Goal: Transaction & Acquisition: Purchase product/service

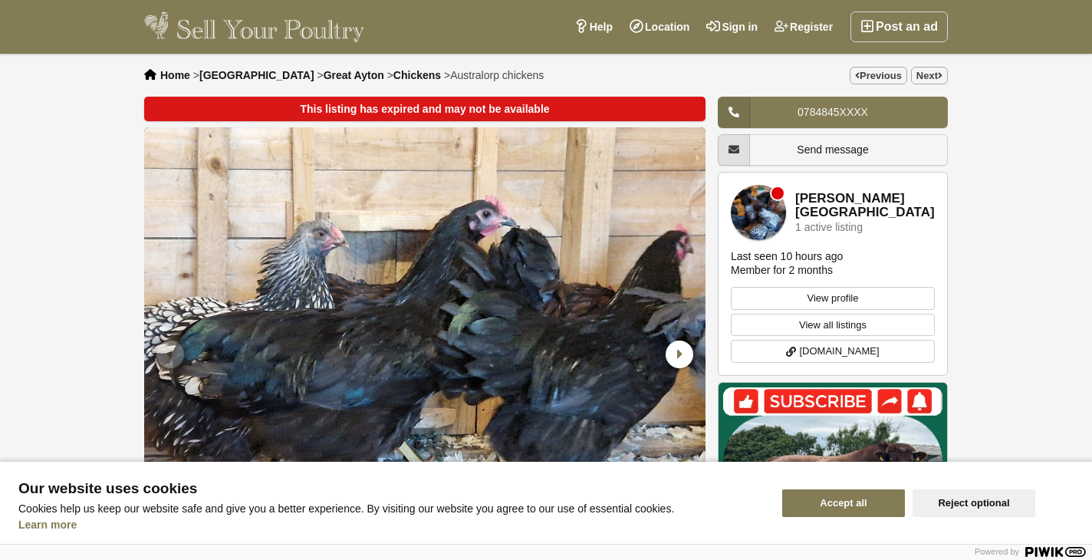
click at [867, 496] on button "Accept all" at bounding box center [843, 503] width 123 height 28
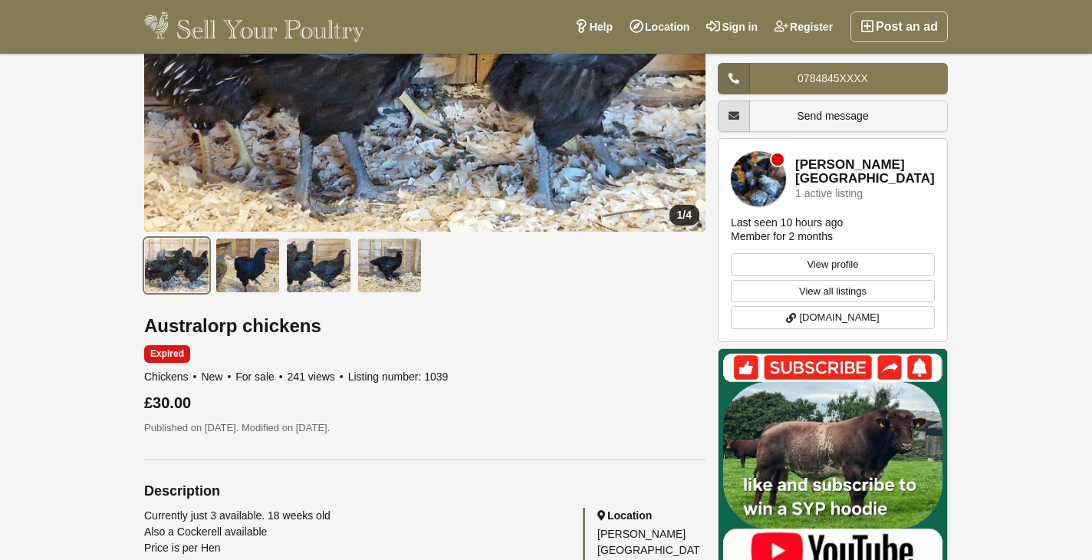
scroll to position [245, 0]
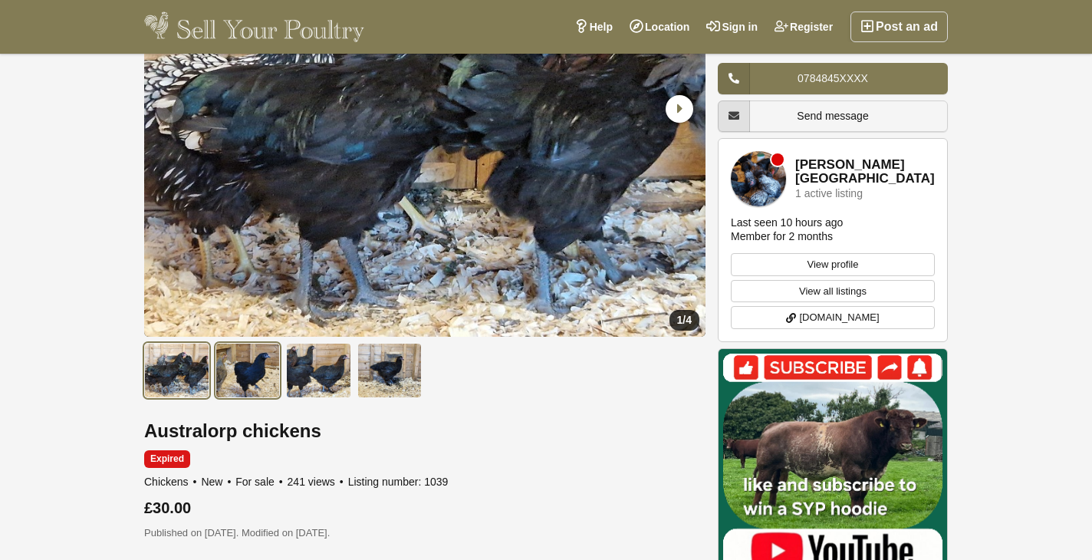
click at [258, 384] on img at bounding box center [247, 370] width 65 height 55
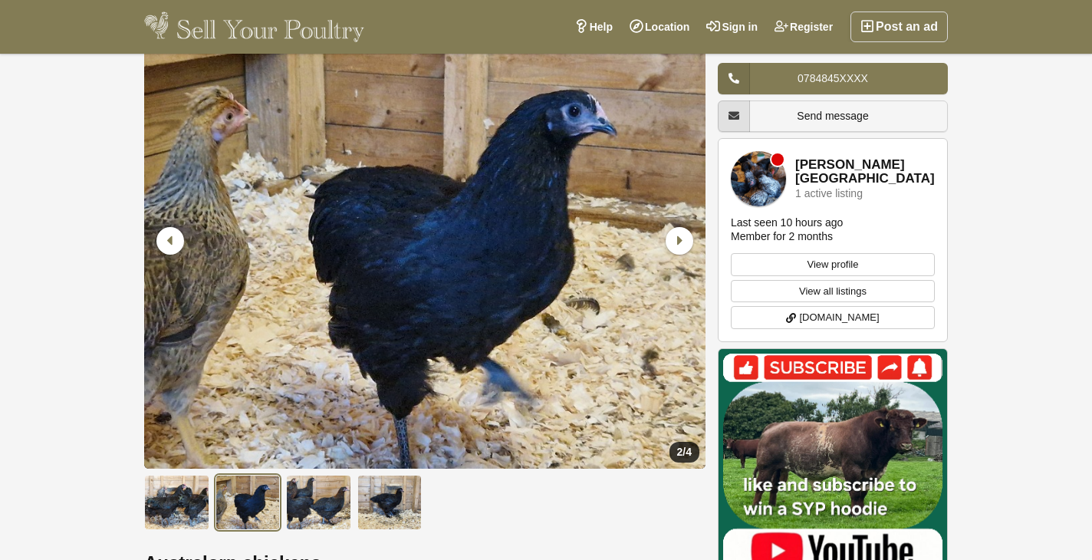
scroll to position [115, 0]
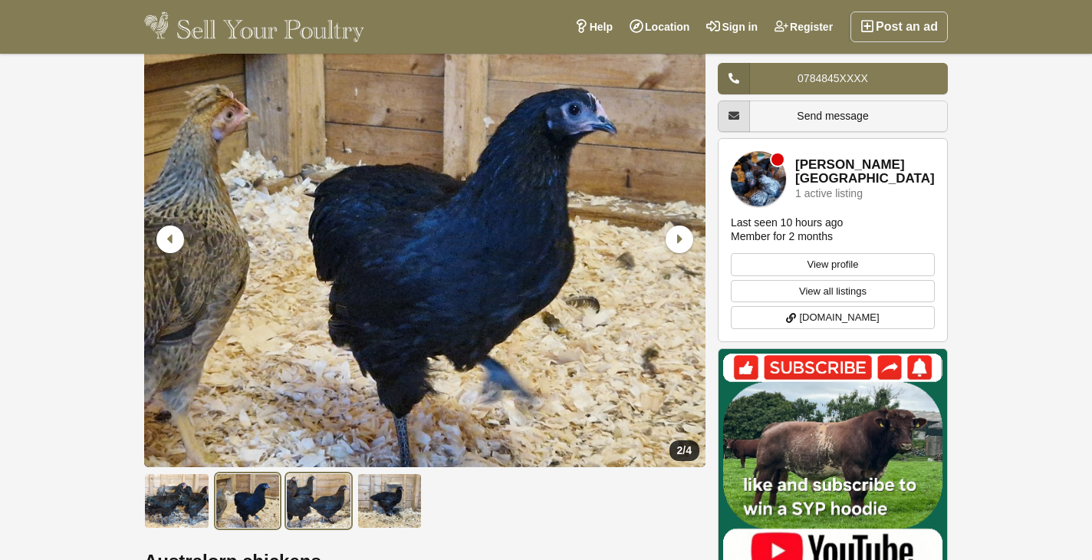
click at [330, 515] on img at bounding box center [318, 500] width 65 height 55
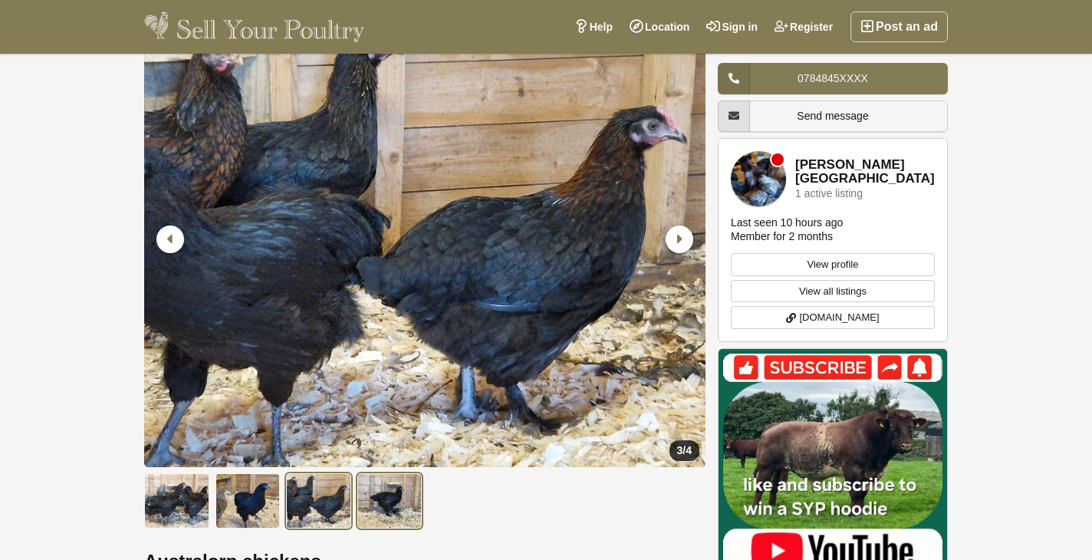
click at [383, 503] on img at bounding box center [389, 500] width 65 height 55
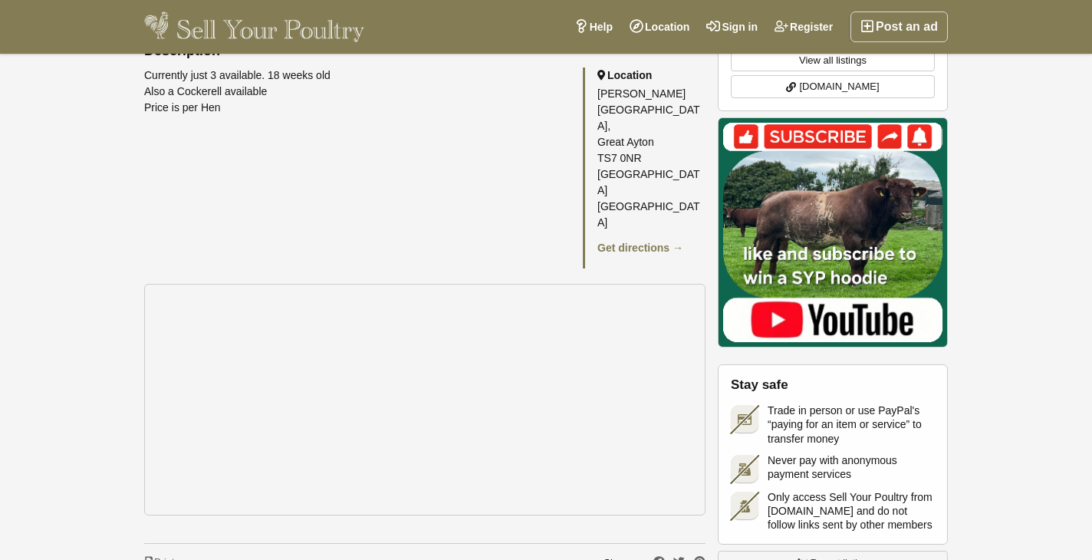
scroll to position [795, 0]
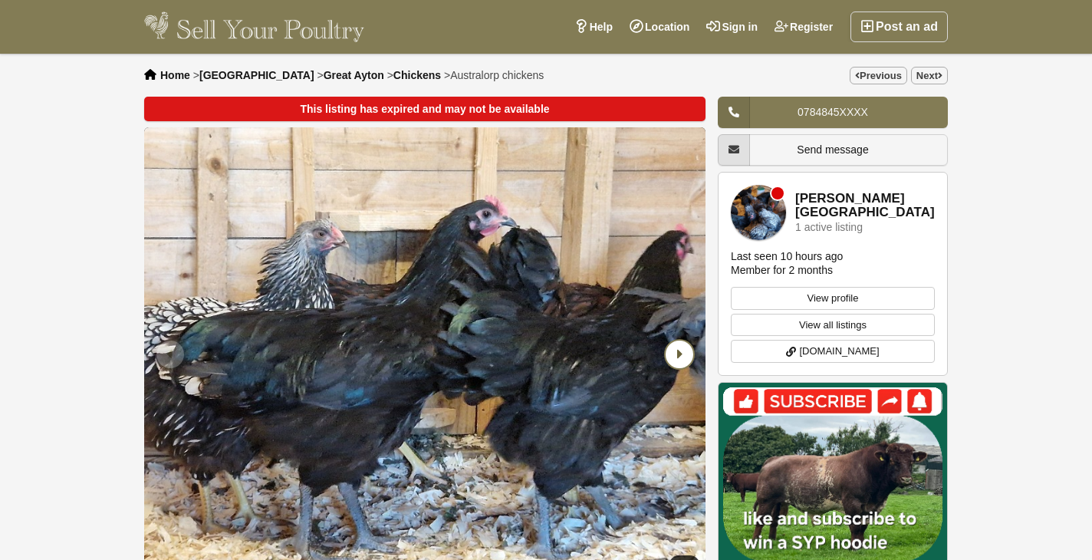
click at [678, 354] on icon "Next slide" at bounding box center [679, 354] width 28 height 28
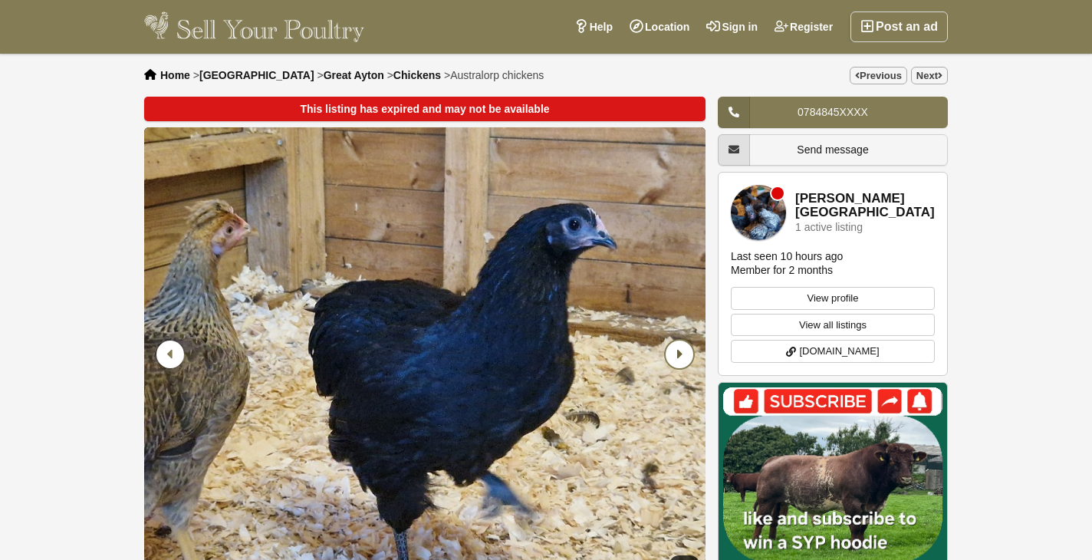
click at [678, 354] on icon "Next slide" at bounding box center [679, 354] width 28 height 28
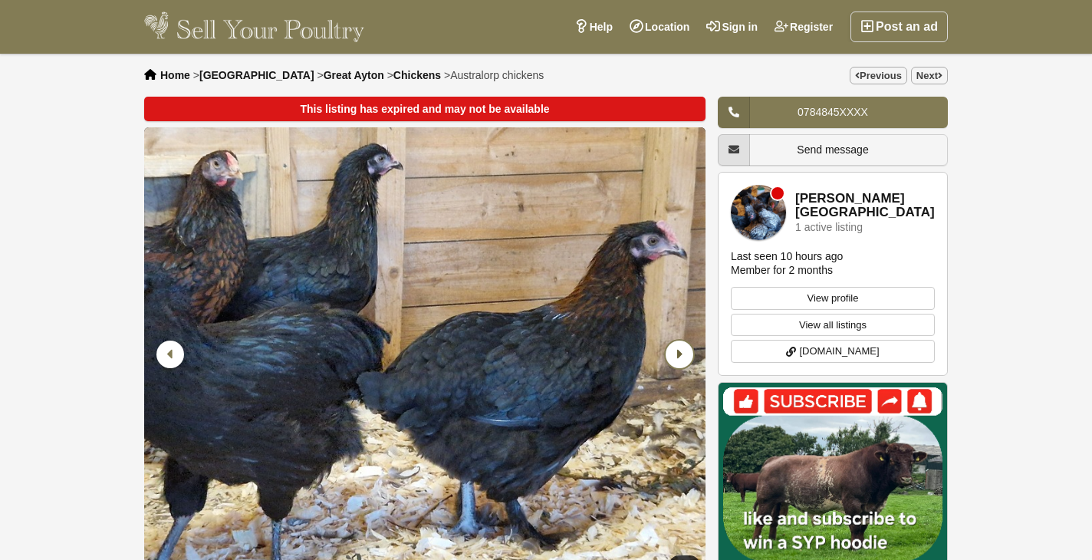
click at [678, 354] on icon "Next slide" at bounding box center [679, 354] width 28 height 28
